Goal: Information Seeking & Learning: Find contact information

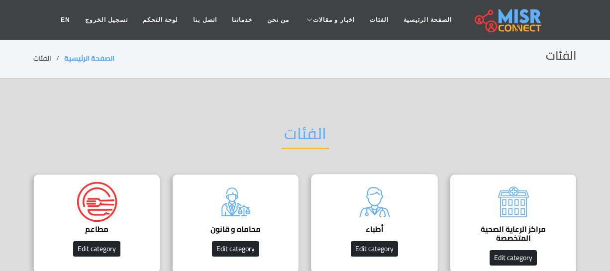
scroll to position [45, 0]
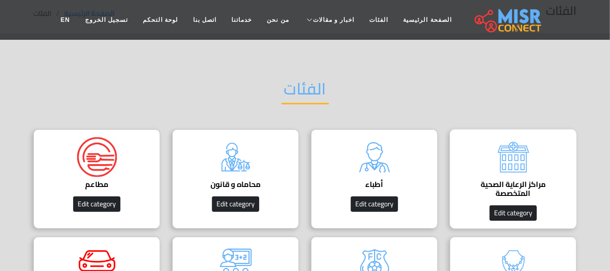
click at [501, 156] on img at bounding box center [513, 157] width 40 height 40
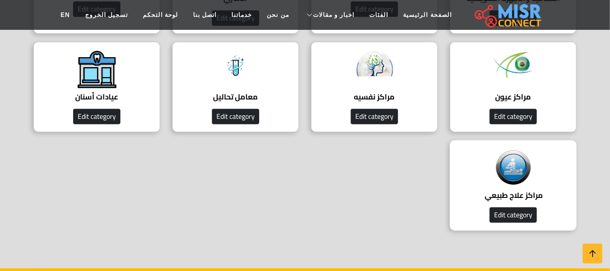
scroll to position [271, 0]
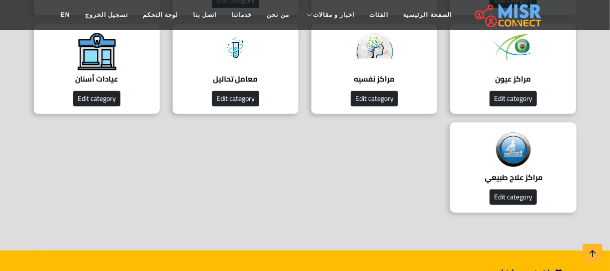
click at [523, 163] on img at bounding box center [513, 149] width 40 height 39
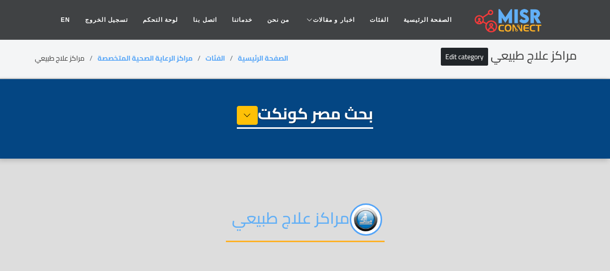
select select "**********"
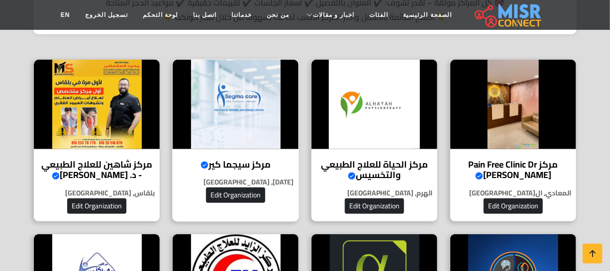
scroll to position [362, 0]
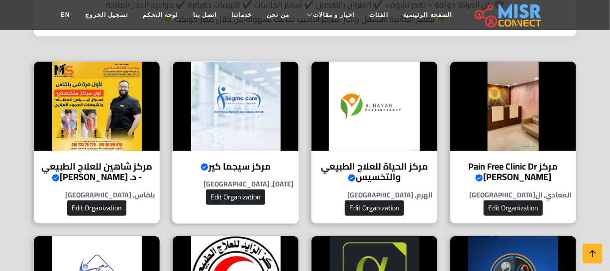
click at [255, 161] on h4 "مركز سيجما كير Verified account" at bounding box center [235, 166] width 111 height 11
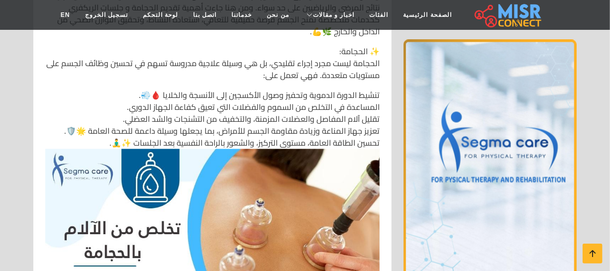
scroll to position [4249, 0]
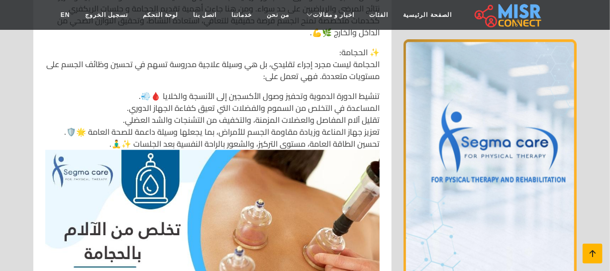
click at [592, 251] on icon at bounding box center [592, 254] width 14 height 14
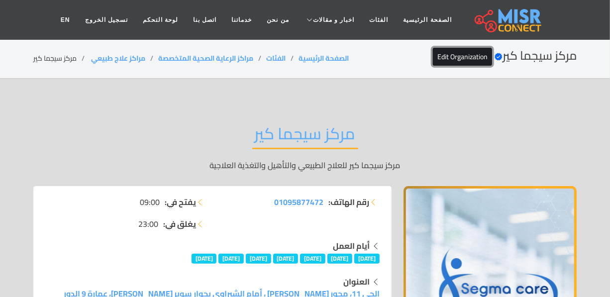
click at [439, 58] on link "Edit Organization" at bounding box center [462, 57] width 59 height 18
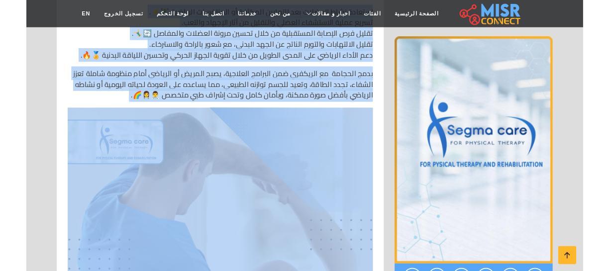
scroll to position [4656, 0]
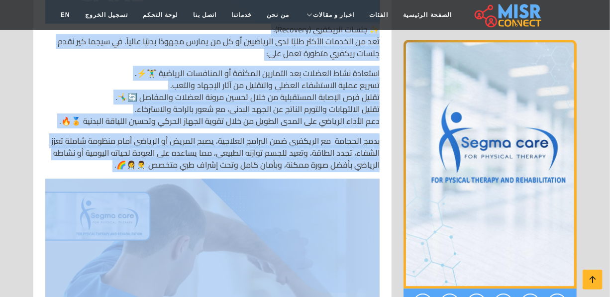
drag, startPoint x: 381, startPoint y: 111, endPoint x: 110, endPoint y: 158, distance: 274.5
copy div "1️⃣ العلاج الطبيعي والتأهيل الشامل في قسم العلاج الطبيعي والتأهيل الشامل ، يقدم…"
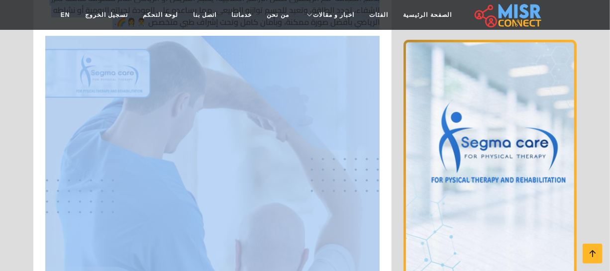
scroll to position [4837, 0]
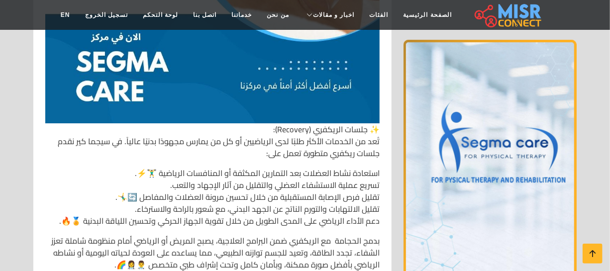
scroll to position [4882, 0]
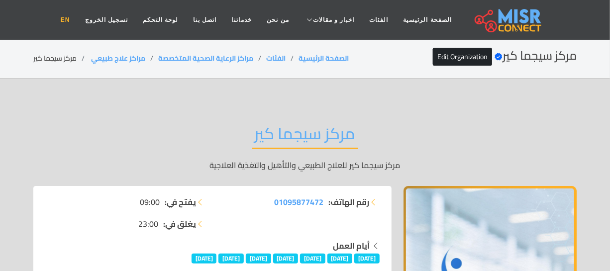
click at [78, 15] on link "EN" at bounding box center [65, 19] width 24 height 19
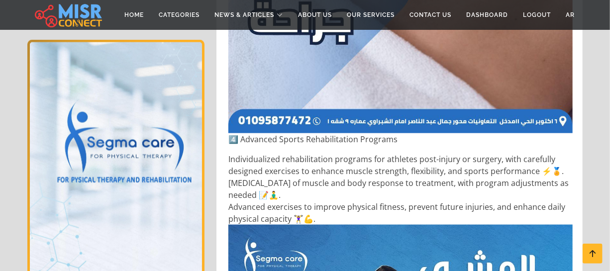
scroll to position [3888, 0]
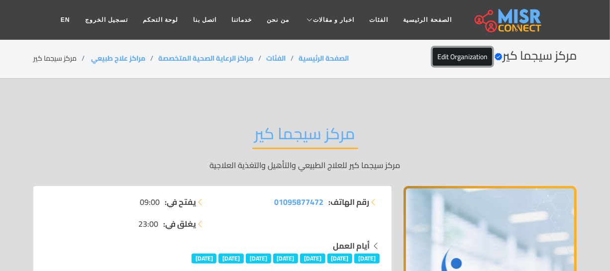
click at [445, 49] on link "Edit Organization" at bounding box center [462, 57] width 59 height 18
click at [369, 20] on link "الفئات" at bounding box center [379, 19] width 34 height 19
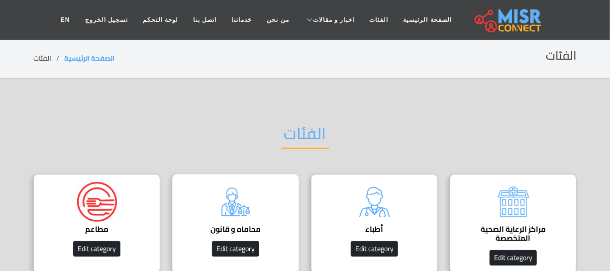
click at [240, 193] on img at bounding box center [236, 202] width 40 height 40
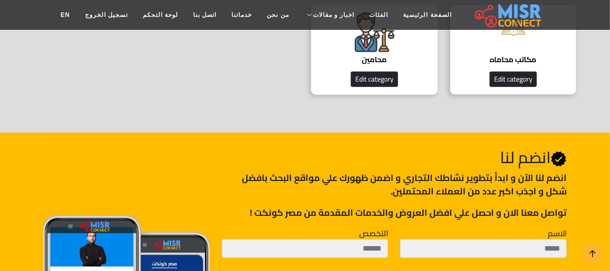
scroll to position [316, 0]
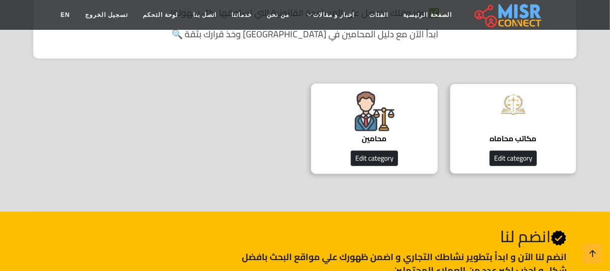
click at [383, 136] on h4 "محامين" at bounding box center [374, 138] width 96 height 9
click at [383, 134] on h4 "محامين" at bounding box center [374, 138] width 96 height 9
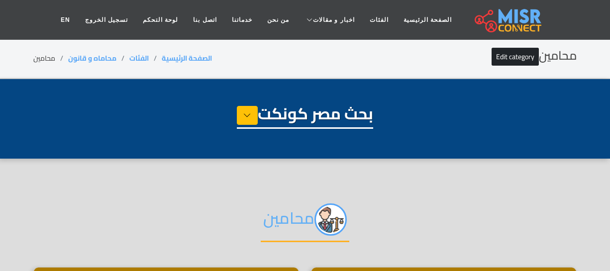
select select "**********"
select select "*******"
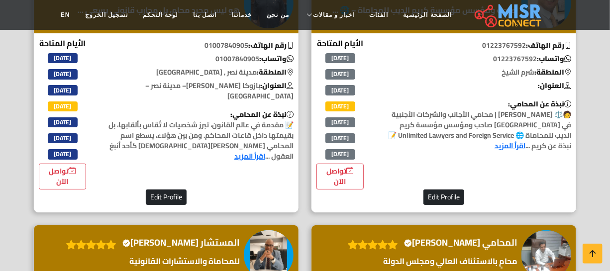
scroll to position [1853, 0]
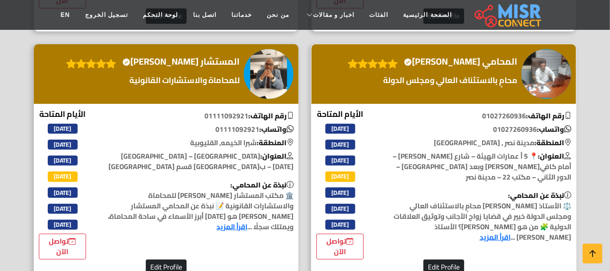
click at [477, 67] on h4 "المحامي شعبان قياتي Verified account" at bounding box center [460, 61] width 113 height 11
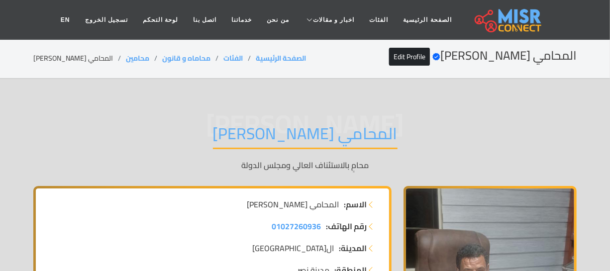
click at [279, 133] on h1 "المحامي [PERSON_NAME]" at bounding box center [305, 136] width 184 height 25
click at [280, 133] on h1 "المحامي [PERSON_NAME]" at bounding box center [305, 136] width 184 height 25
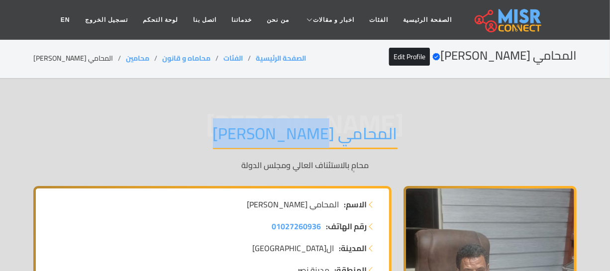
click at [280, 133] on h1 "المحامي [PERSON_NAME]" at bounding box center [305, 136] width 184 height 25
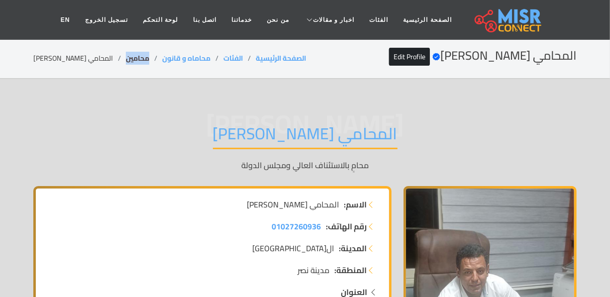
drag, startPoint x: 137, startPoint y: 58, endPoint x: 111, endPoint y: 60, distance: 25.4
click at [126, 60] on li "محامين" at bounding box center [144, 58] width 36 height 10
copy link "محامين"
click at [80, 58] on li "المحامي [PERSON_NAME]" at bounding box center [79, 58] width 92 height 10
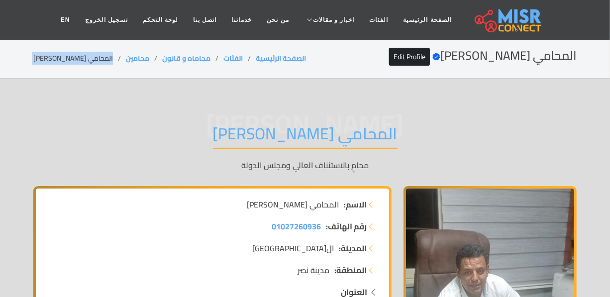
click at [80, 58] on li "المحامي [PERSON_NAME]" at bounding box center [79, 58] width 92 height 10
copy main "المحامي [PERSON_NAME]"
drag, startPoint x: 137, startPoint y: 57, endPoint x: 111, endPoint y: 58, distance: 25.9
click at [126, 58] on li "محامين" at bounding box center [144, 58] width 36 height 10
copy link "محامين"
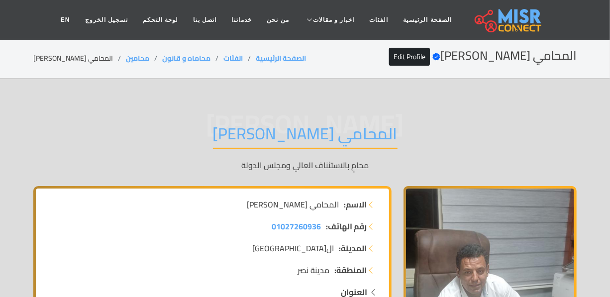
click at [70, 52] on div "المحامي [PERSON_NAME] Verified account Edit Profile الصفحة الرئيسية الفئات محام…" at bounding box center [304, 58] width 543 height 19
click at [71, 56] on li "المحامي [PERSON_NAME]" at bounding box center [79, 58] width 92 height 10
click at [74, 64] on li "المحامي [PERSON_NAME]" at bounding box center [79, 58] width 92 height 10
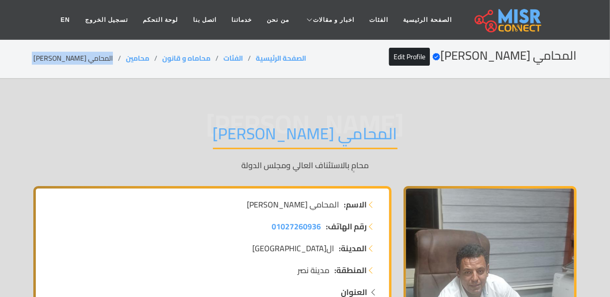
copy main "المحامي [PERSON_NAME]"
drag, startPoint x: 137, startPoint y: 56, endPoint x: 108, endPoint y: 59, distance: 29.4
click at [108, 59] on ol "الصفحة الرئيسية الفئات محاماه و قانون محامين المحامي [PERSON_NAME]" at bounding box center [169, 58] width 273 height 10
copy ol "محامين"
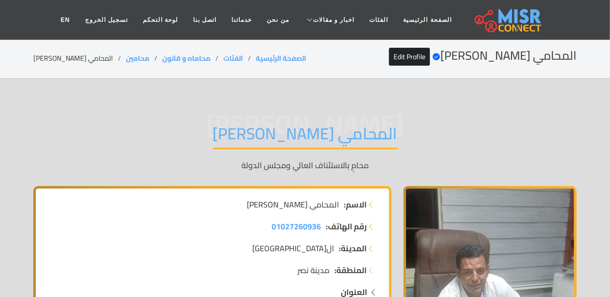
click at [83, 56] on li "المحامي [PERSON_NAME]" at bounding box center [79, 58] width 92 height 10
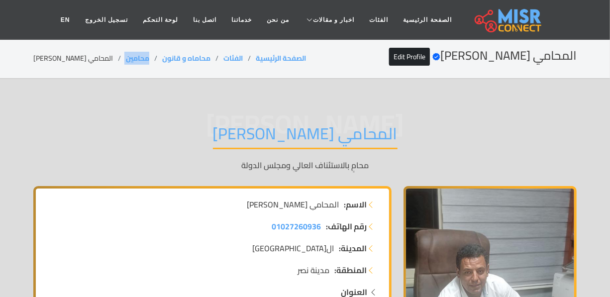
drag, startPoint x: 139, startPoint y: 65, endPoint x: 102, endPoint y: 65, distance: 37.3
click at [102, 65] on div "المحامي [PERSON_NAME] Verified account Edit Profile الصفحة الرئيسية الفئات محام…" at bounding box center [304, 58] width 543 height 19
copy ol "محامين"
click at [90, 60] on li "المحامي [PERSON_NAME]" at bounding box center [79, 58] width 92 height 10
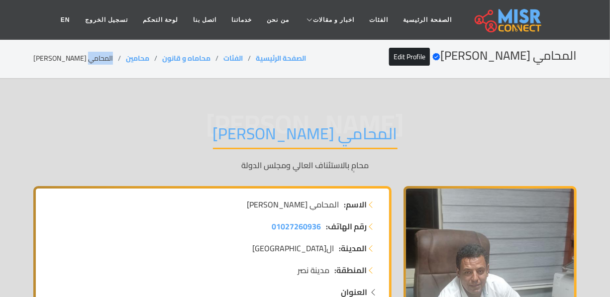
click at [90, 60] on li "المحامي [PERSON_NAME]" at bounding box center [79, 58] width 92 height 10
click at [89, 60] on li "المحامي [PERSON_NAME]" at bounding box center [79, 58] width 92 height 10
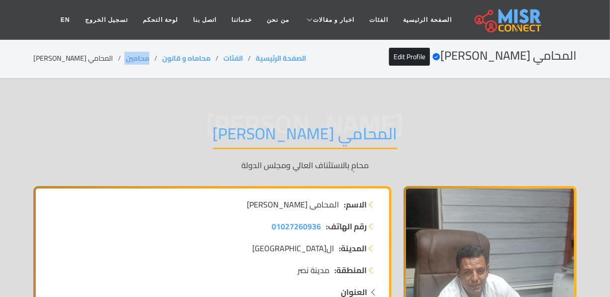
drag, startPoint x: 135, startPoint y: 54, endPoint x: 104, endPoint y: 54, distance: 30.8
click at [104, 54] on ol "الصفحة الرئيسية الفئات محاماه و قانون محامين المحامي [PERSON_NAME]" at bounding box center [169, 58] width 273 height 10
copy ol "محامين"
click at [86, 60] on li "المحامي [PERSON_NAME]" at bounding box center [79, 58] width 92 height 10
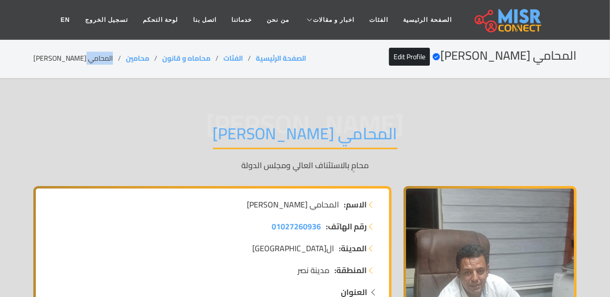
click at [86, 60] on li "المحامي [PERSON_NAME]" at bounding box center [79, 58] width 92 height 10
copy main "المحامي [PERSON_NAME]"
drag, startPoint x: 136, startPoint y: 58, endPoint x: 107, endPoint y: 59, distance: 29.4
click at [107, 59] on ol "الصفحة الرئيسية الفئات محاماه و قانون محامين المحامي [PERSON_NAME]" at bounding box center [169, 58] width 273 height 10
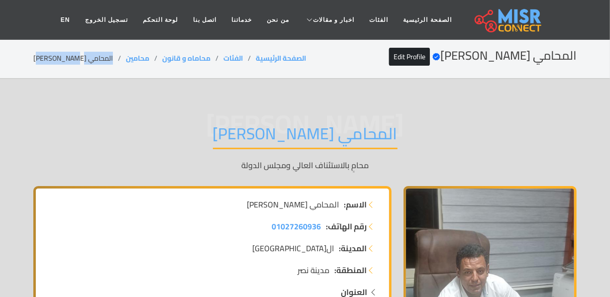
drag, startPoint x: 27, startPoint y: 62, endPoint x: 97, endPoint y: 62, distance: 70.1
click at [97, 62] on div "المحامي [PERSON_NAME] Verified account Edit Profile الصفحة الرئيسية الفئات محام…" at bounding box center [304, 58] width 567 height 19
drag, startPoint x: 136, startPoint y: 53, endPoint x: 107, endPoint y: 56, distance: 29.0
click at [107, 56] on ol "الصفحة الرئيسية الفئات محاماه و قانون محامين المحامي [PERSON_NAME]" at bounding box center [169, 58] width 273 height 10
click at [65, 55] on li "المحامي [PERSON_NAME]" at bounding box center [79, 58] width 92 height 10
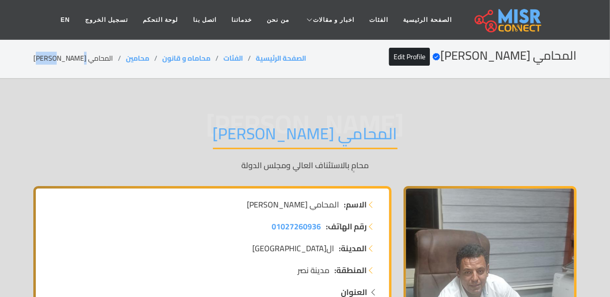
click at [65, 56] on li "المحامي [PERSON_NAME]" at bounding box center [79, 58] width 92 height 10
drag, startPoint x: 137, startPoint y: 59, endPoint x: 103, endPoint y: 59, distance: 33.8
click at [103, 59] on ol "الصفحة الرئيسية الفئات محاماه و قانون محامين المحامي [PERSON_NAME]" at bounding box center [169, 58] width 273 height 10
click at [79, 55] on li "المحامي [PERSON_NAME]" at bounding box center [79, 58] width 92 height 10
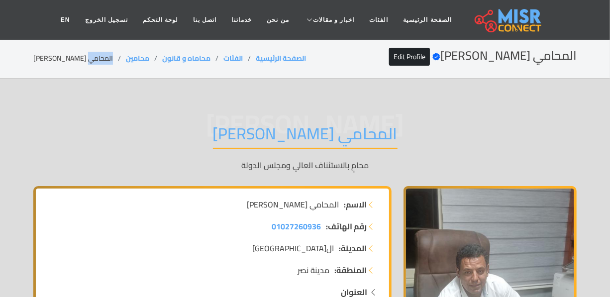
click at [79, 55] on li "المحامي [PERSON_NAME]" at bounding box center [79, 58] width 92 height 10
drag, startPoint x: 140, startPoint y: 53, endPoint x: 110, endPoint y: 57, distance: 30.6
click at [110, 57] on ol "الصفحة الرئيسية الفئات محاماه و قانون محامين المحامي [PERSON_NAME]" at bounding box center [169, 58] width 273 height 10
click at [80, 55] on li "المحامي [PERSON_NAME]" at bounding box center [79, 58] width 92 height 10
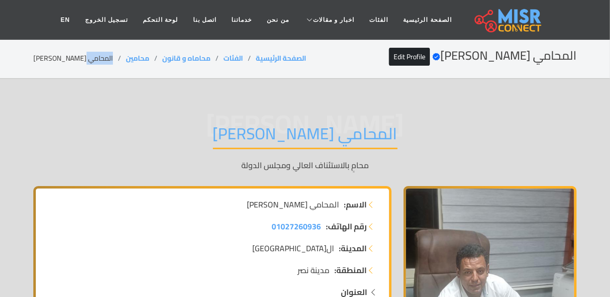
click at [80, 55] on li "المحامي [PERSON_NAME]" at bounding box center [79, 58] width 92 height 10
drag, startPoint x: 137, startPoint y: 54, endPoint x: 110, endPoint y: 58, distance: 27.1
click at [126, 58] on li "محامين" at bounding box center [144, 58] width 36 height 10
click at [83, 55] on li "المحامي [PERSON_NAME]" at bounding box center [79, 58] width 92 height 10
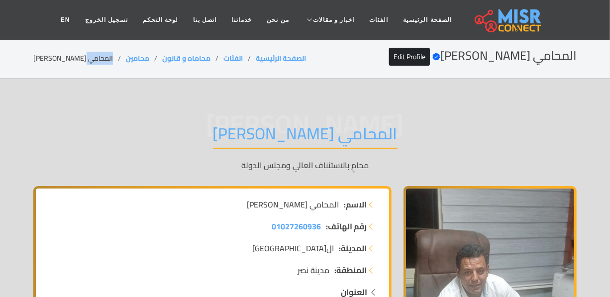
click at [83, 55] on li "المحامي [PERSON_NAME]" at bounding box center [79, 58] width 92 height 10
drag, startPoint x: 136, startPoint y: 56, endPoint x: 102, endPoint y: 60, distance: 33.5
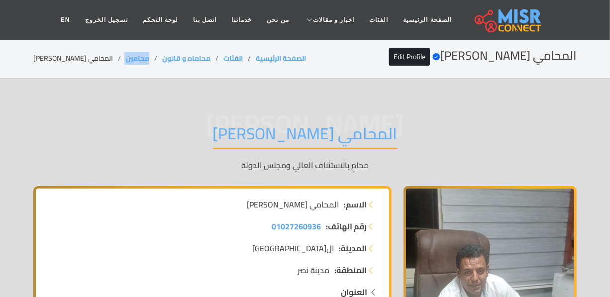
click at [102, 60] on ol "الصفحة الرئيسية الفئات محاماه و قانون محامين المحامي [PERSON_NAME]" at bounding box center [169, 58] width 273 height 10
click at [80, 64] on li "المحامي [PERSON_NAME]" at bounding box center [79, 58] width 92 height 10
click at [79, 64] on li "المحامي [PERSON_NAME]" at bounding box center [79, 58] width 92 height 10
drag, startPoint x: 134, startPoint y: 55, endPoint x: 110, endPoint y: 62, distance: 25.5
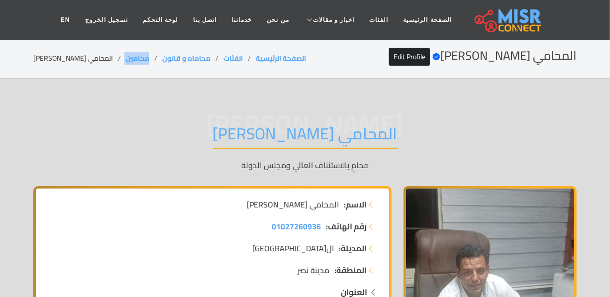
click at [110, 62] on ol "الصفحة الرئيسية الفئات محاماه و قانون محامين المحامي [PERSON_NAME]" at bounding box center [169, 58] width 273 height 10
